Goal: Information Seeking & Learning: Learn about a topic

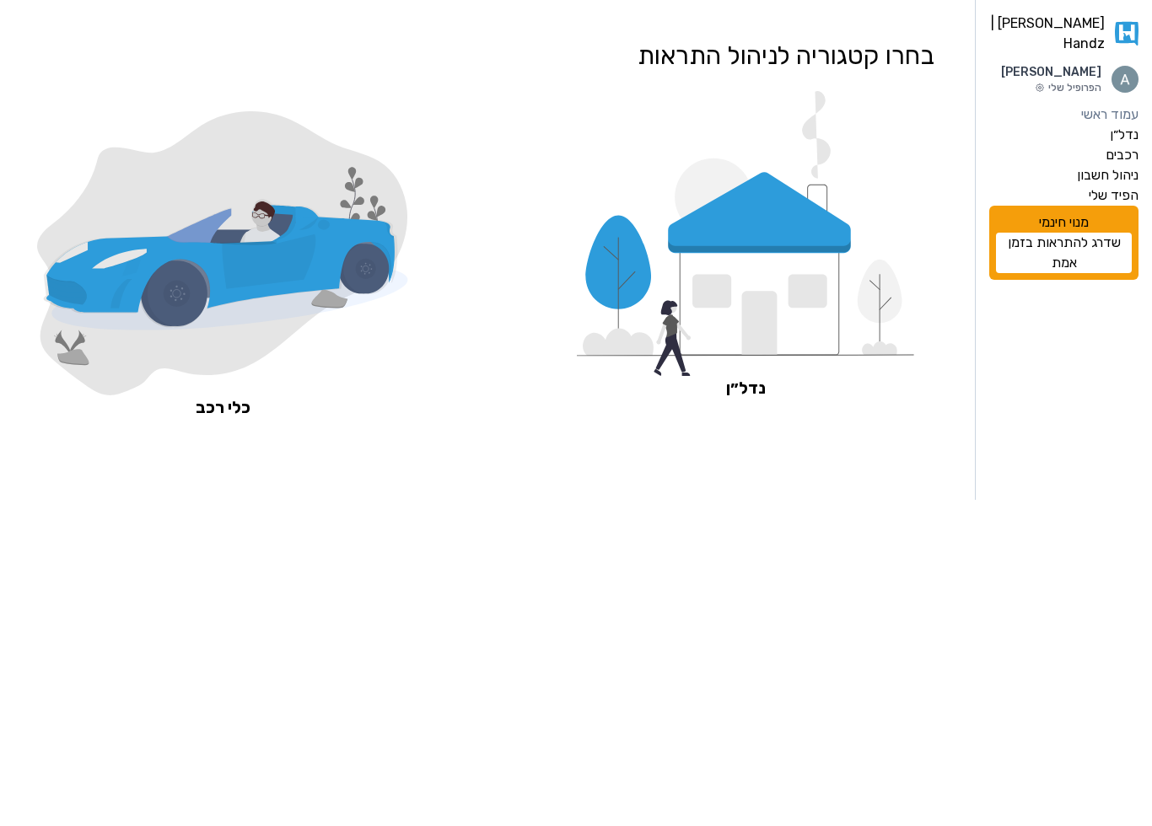
click at [774, 333] on icon at bounding box center [760, 299] width 160 height 111
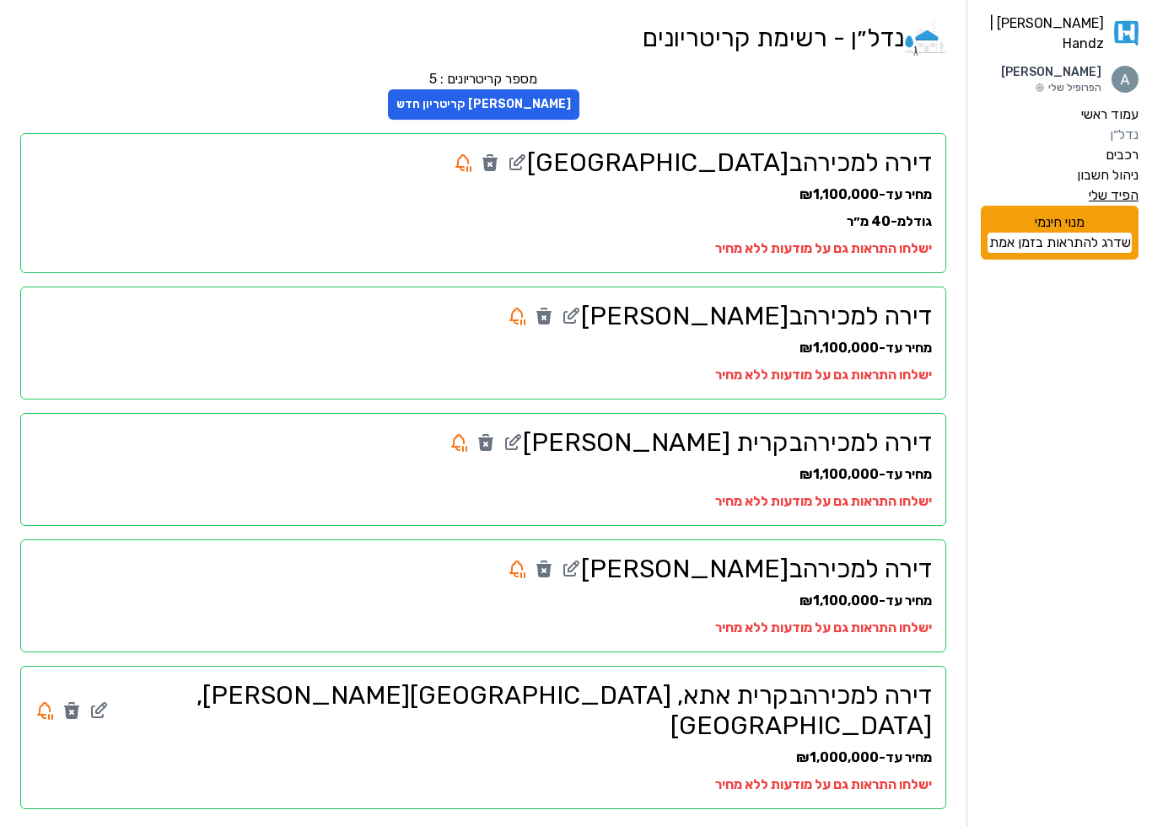
click at [1106, 185] on label "הפיד שלי" at bounding box center [1113, 195] width 50 height 20
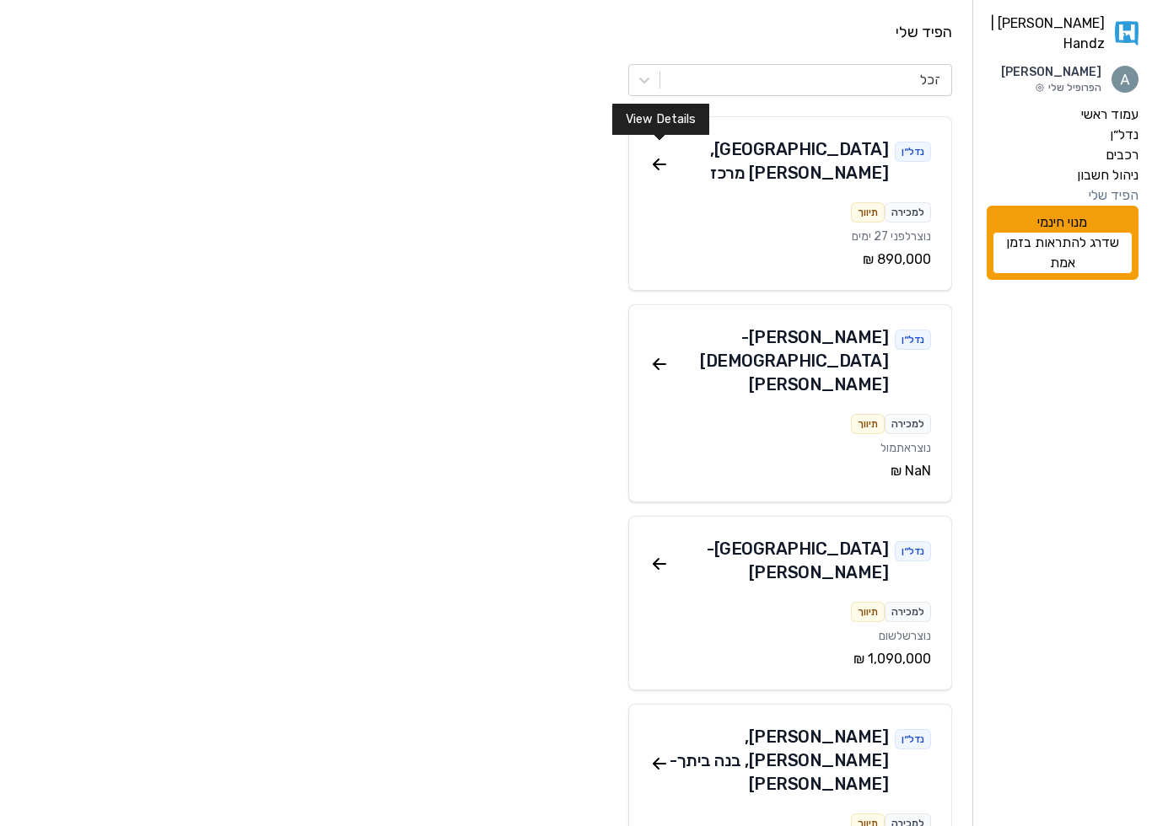
click at [664, 154] on icon at bounding box center [659, 164] width 20 height 20
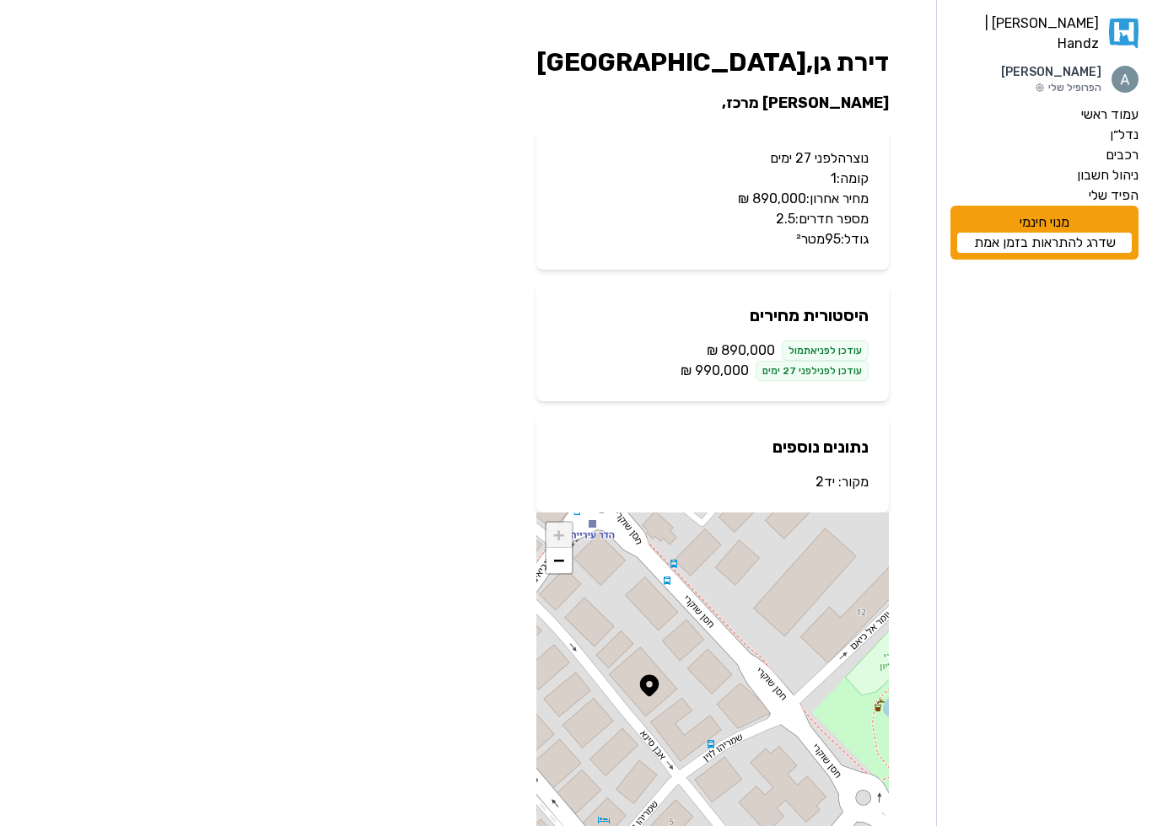
click at [811, 158] on p "נוצרה לפני 27 ימים" at bounding box center [712, 158] width 312 height 20
click at [770, 198] on p "מחיר אחרון: ‏890,000 ‏₪" at bounding box center [712, 199] width 312 height 20
click at [603, 294] on div "[PERSON_NAME] | Handz [PERSON_NAME] הפרופיל שלי עמוד ראשי נדל״ן רכבים ניהול חשב…" at bounding box center [576, 445] width 1152 height 890
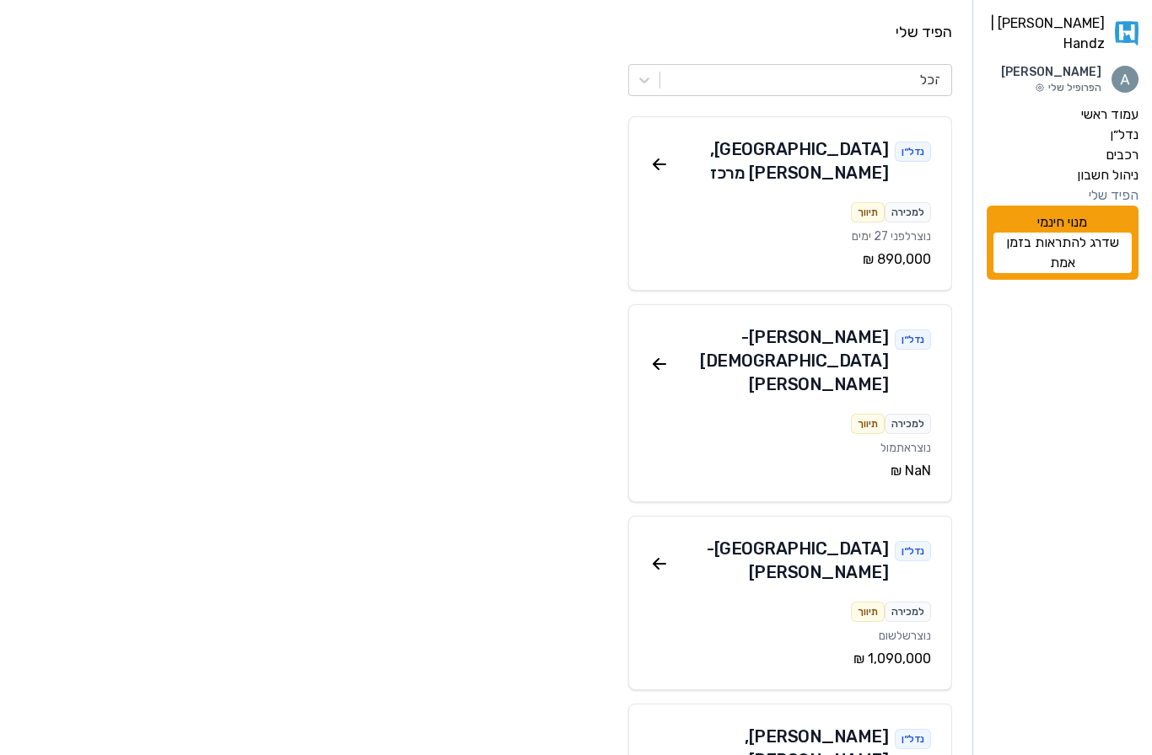
scroll to position [6, 0]
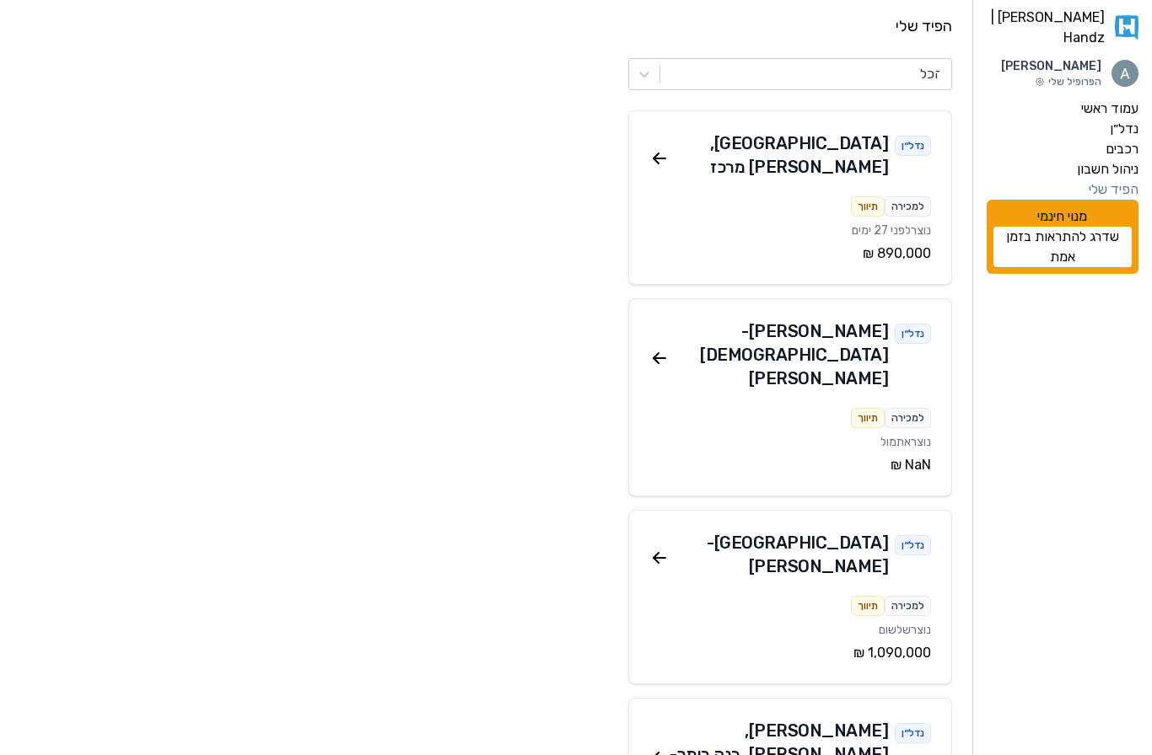
click at [658, 358] on icon at bounding box center [659, 358] width 12 height 0
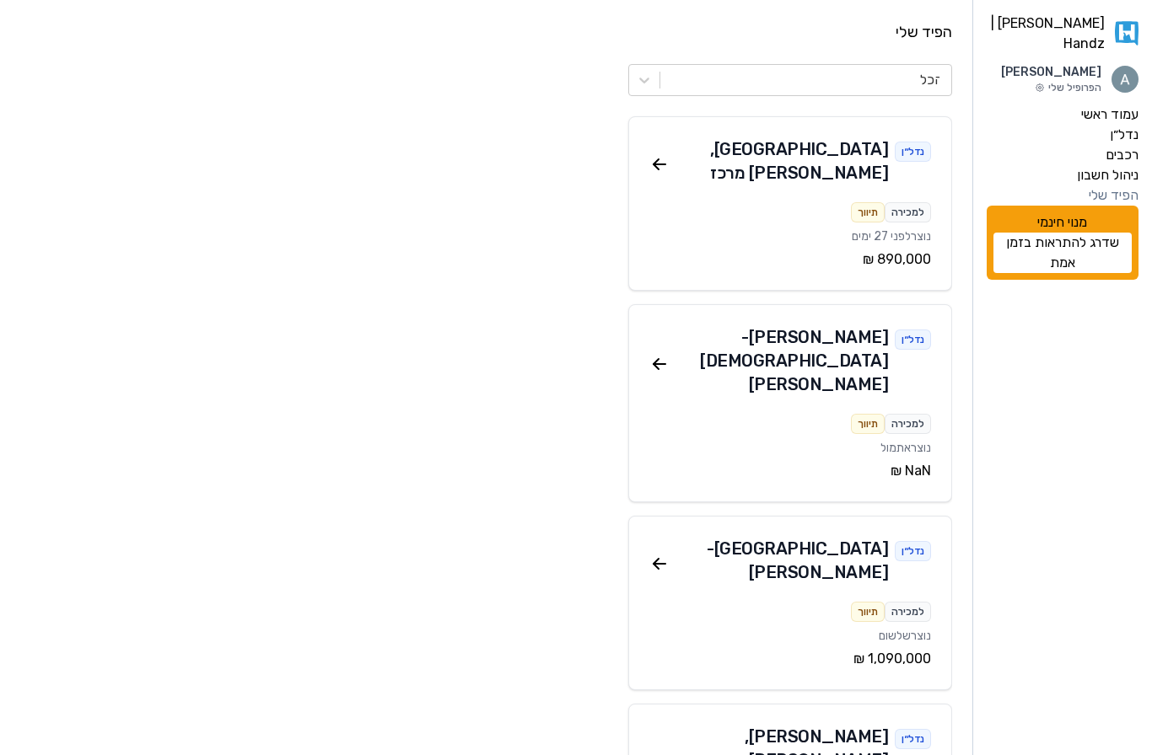
scroll to position [6, 0]
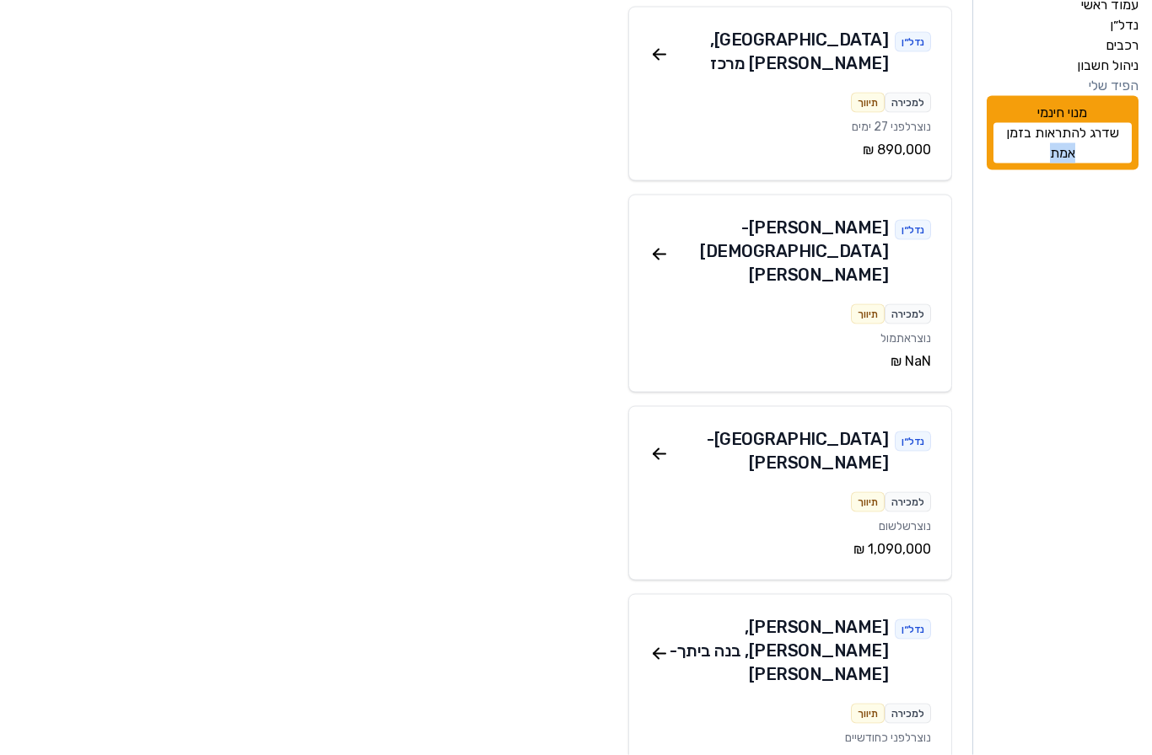
scroll to position [110, 0]
click at [669, 643] on icon at bounding box center [659, 653] width 20 height 20
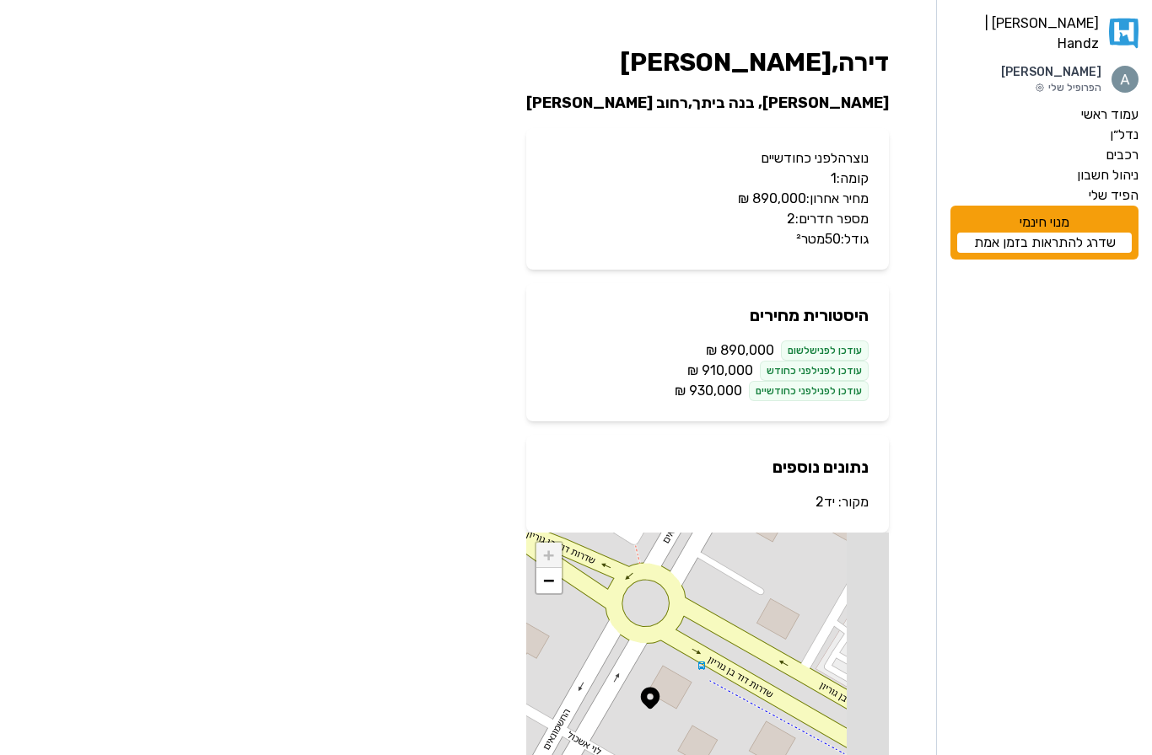
scroll to position [1, 0]
click at [1049, 508] on aside "[PERSON_NAME] | Handz [PERSON_NAME] הפרופיל שלי עמוד ראשי נדל״ן רכבים ניהול חשב…" at bounding box center [1044, 440] width 216 height 882
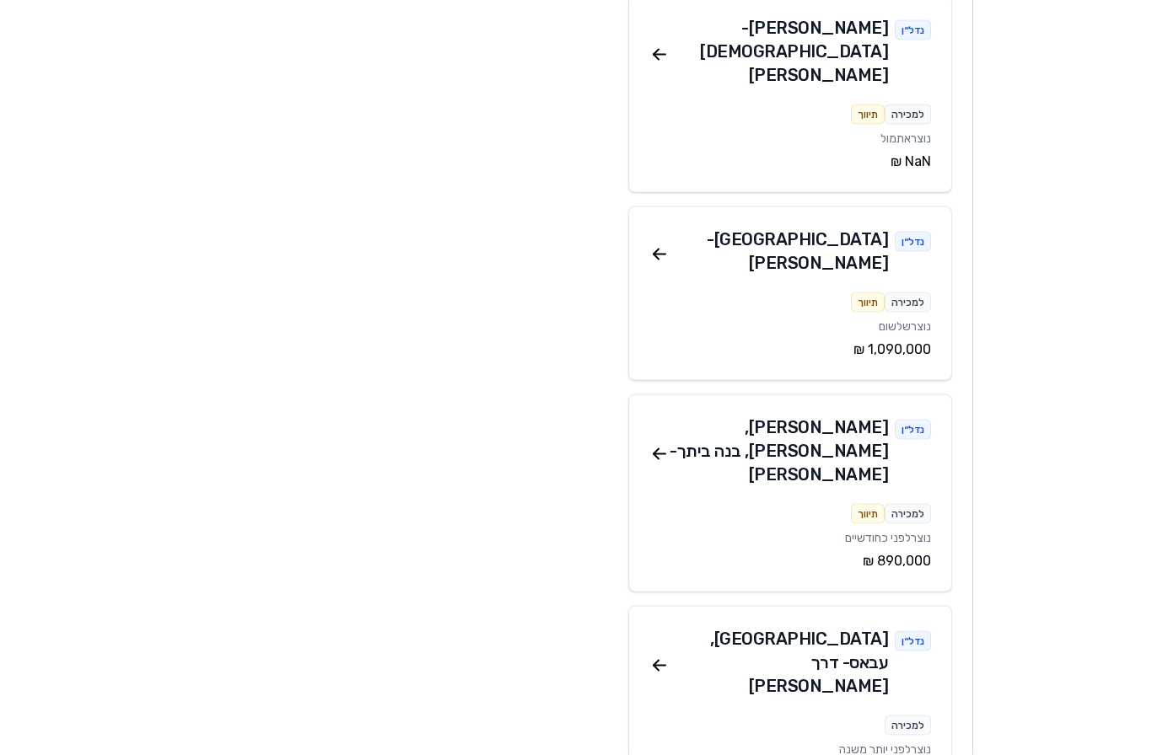
scroll to position [310, 0]
click at [654, 655] on icon at bounding box center [659, 665] width 20 height 20
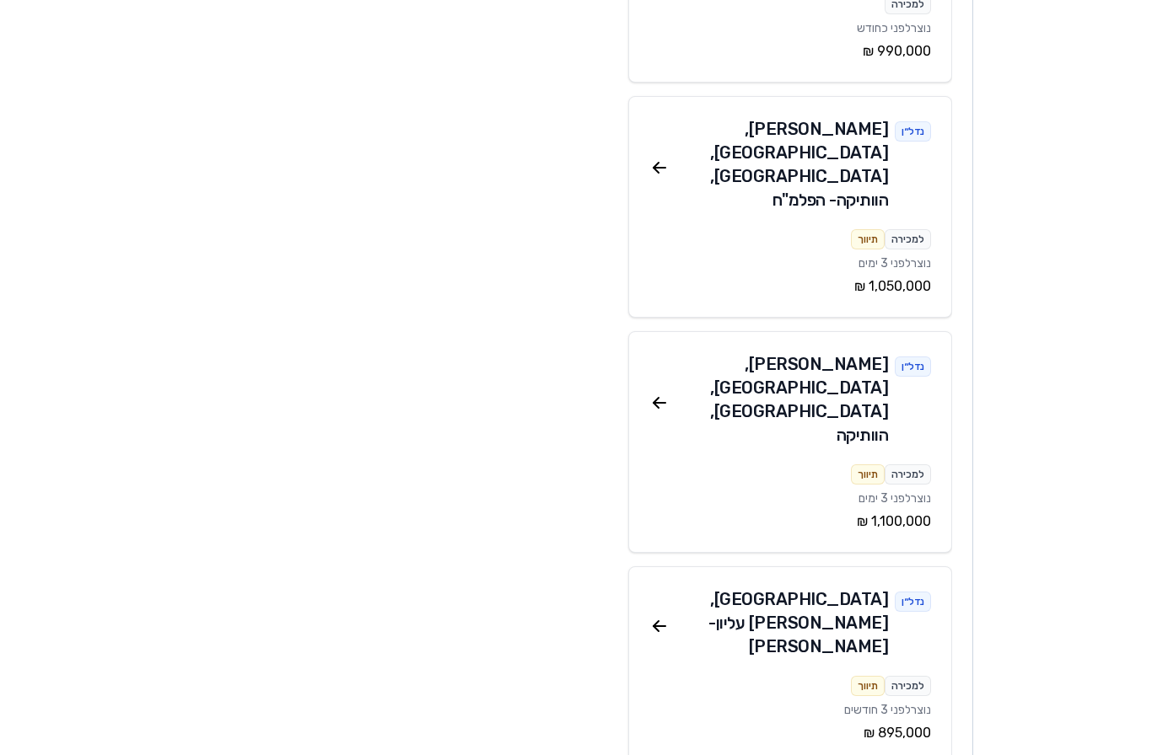
scroll to position [1407, 0]
click at [674, 588] on div "נדל״ן [GEOGRAPHIC_DATA] , [PERSON_NAME] עליון - [PERSON_NAME]" at bounding box center [790, 627] width 282 height 78
click at [665, 616] on icon at bounding box center [659, 626] width 20 height 20
